Goal: Task Accomplishment & Management: Manage account settings

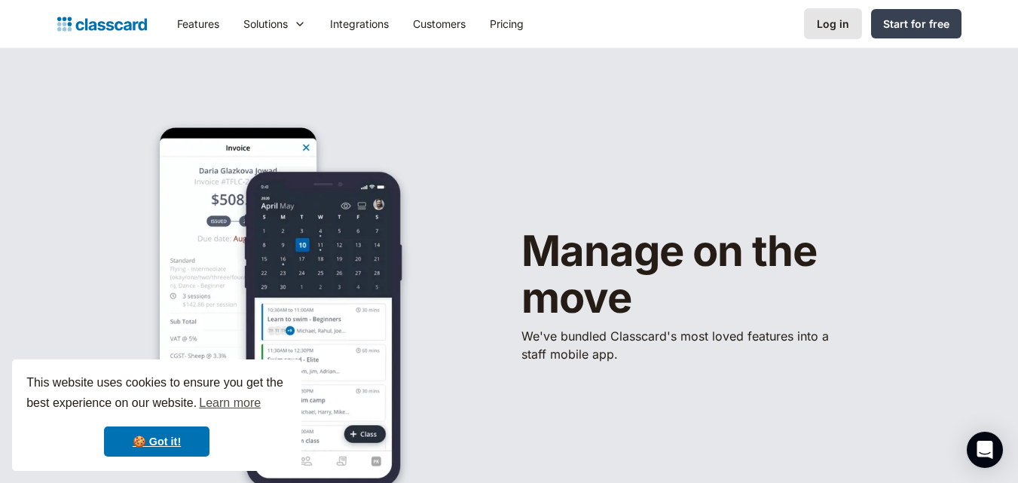
click at [821, 19] on div "Log in" at bounding box center [833, 24] width 32 height 16
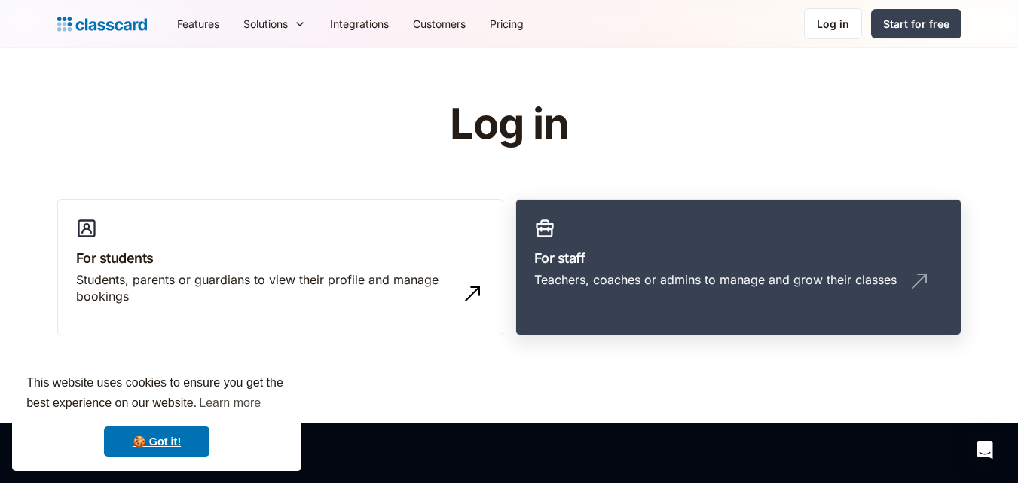
click at [720, 236] on link "For staff Teachers, coaches or admins to manage and grow their classes" at bounding box center [738, 267] width 446 height 137
